Goal: Register for event/course

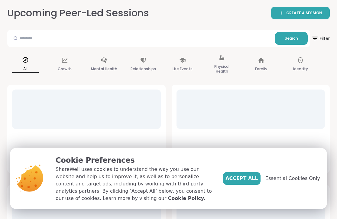
scroll to position [65, 0]
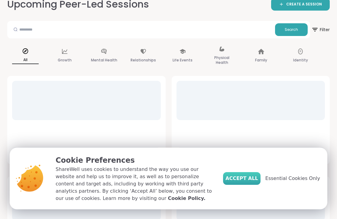
click at [243, 175] on span "Accept All" at bounding box center [242, 178] width 33 height 7
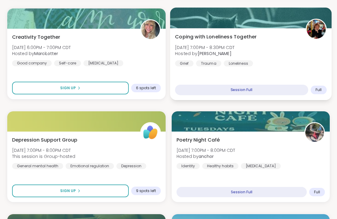
scroll to position [648, 0]
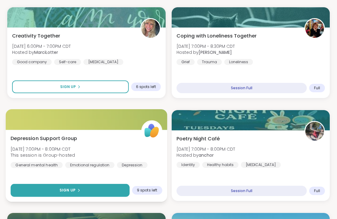
click at [103, 193] on button "Sign Up" at bounding box center [70, 190] width 119 height 13
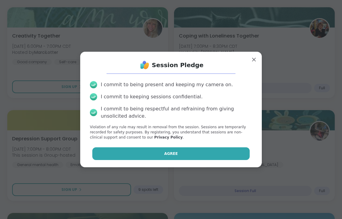
click at [146, 147] on button "Agree" at bounding box center [171, 153] width 158 height 13
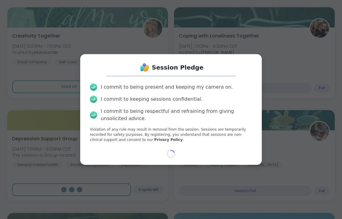
select select "**"
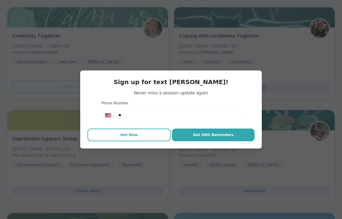
click at [141, 134] on button "Not Now" at bounding box center [128, 135] width 83 height 13
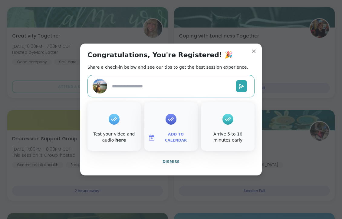
click at [111, 117] on icon at bounding box center [114, 118] width 10 height 9
click at [111, 118] on icon at bounding box center [114, 118] width 10 height 9
click at [112, 125] on div at bounding box center [114, 119] width 11 height 24
click at [133, 87] on textarea at bounding box center [171, 86] width 124 height 11
click at [117, 121] on div "Test your video and audio here" at bounding box center [113, 126] width 53 height 48
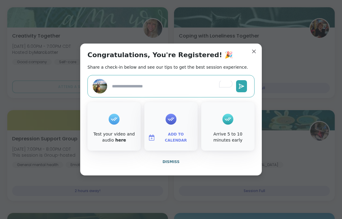
click at [114, 134] on div "Test your video and audio here" at bounding box center [114, 137] width 51 height 12
click at [115, 140] on link "here" at bounding box center [120, 140] width 11 height 5
type textarea "*"
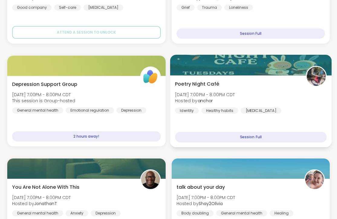
scroll to position [706, 0]
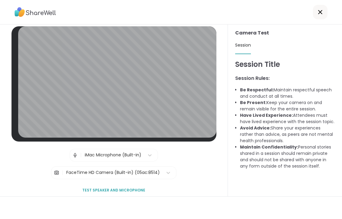
scroll to position [4, 0]
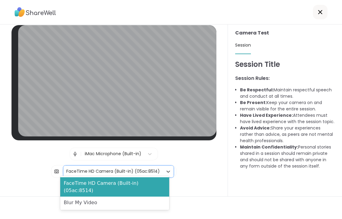
click at [155, 169] on div "FaceTime HD Camera (Built-in) (05ac:8514)" at bounding box center [112, 171] width 93 height 6
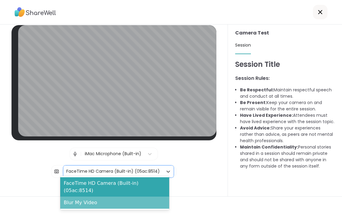
click at [113, 197] on div "Blur My Video" at bounding box center [114, 203] width 109 height 12
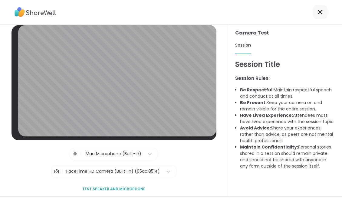
click at [319, 11] on div at bounding box center [320, 12] width 15 height 15
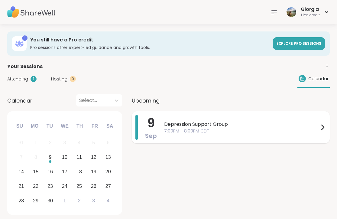
click at [180, 129] on span "7:00PM - 8:00PM CDT" at bounding box center [241, 131] width 155 height 6
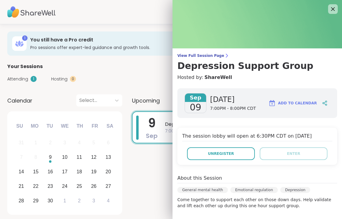
click at [295, 104] on span "Add to Calendar" at bounding box center [297, 102] width 39 height 5
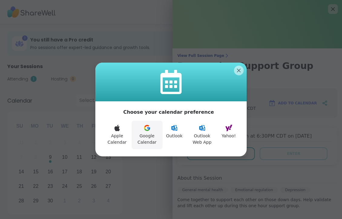
click at [146, 131] on icon at bounding box center [146, 127] width 7 height 7
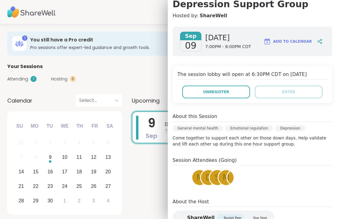
scroll to position [62, 0]
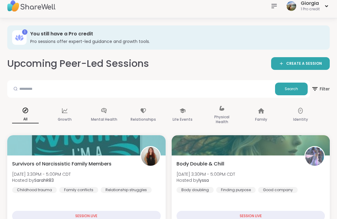
click at [74, 42] on h3 "Pro sessions offer expert-led guidance and growth tools." at bounding box center [175, 41] width 291 height 6
click at [74, 38] on div "You still have a Pro credit Pro sessions offer expert-led guidance and growth t…" at bounding box center [175, 38] width 291 height 14
click at [24, 33] on div "1" at bounding box center [24, 31] width 5 height 5
click at [324, 8] on div "Giorgia 1 Pro credit" at bounding box center [307, 6] width 45 height 14
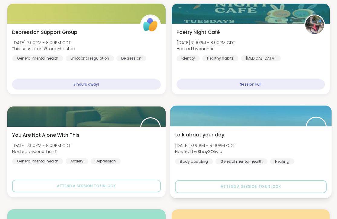
scroll to position [758, 0]
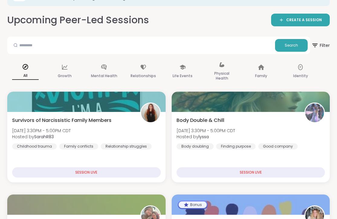
scroll to position [85, 0]
